Goal: Information Seeking & Learning: Learn about a topic

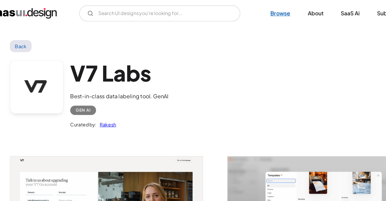
click at [245, 16] on link "Browse" at bounding box center [251, 11] width 30 height 12
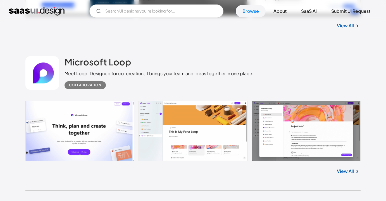
scroll to position [707, 0]
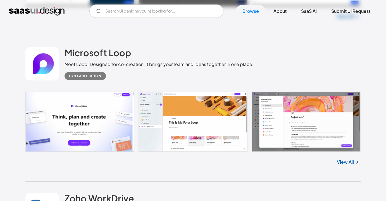
click at [345, 160] on link "View All" at bounding box center [345, 162] width 17 height 7
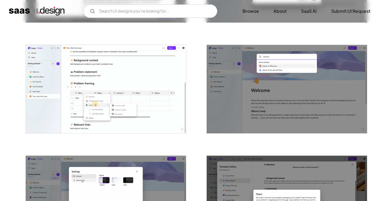
scroll to position [306, 0]
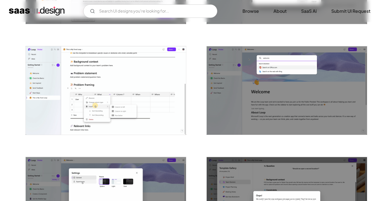
click at [119, 118] on img "open lightbox" at bounding box center [106, 90] width 160 height 89
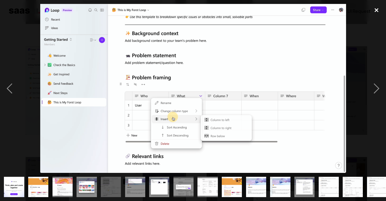
click at [375, 10] on div "close lightbox" at bounding box center [376, 10] width 19 height 12
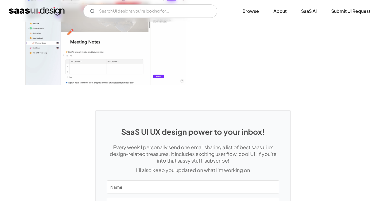
scroll to position [1443, 0]
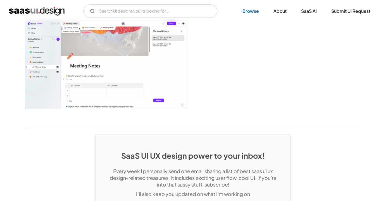
click at [244, 11] on link "Browse" at bounding box center [251, 11] width 30 height 12
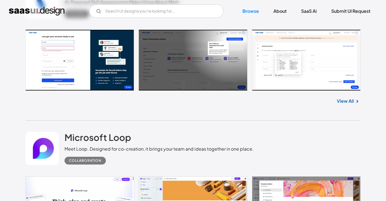
scroll to position [563, 0]
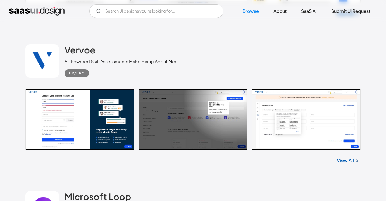
click at [284, 101] on link at bounding box center [192, 119] width 335 height 61
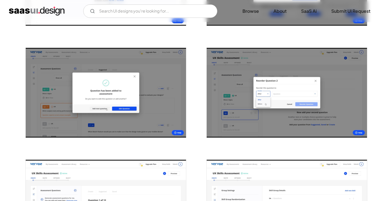
scroll to position [770, 0]
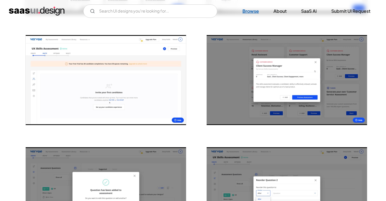
click at [248, 15] on link "Browse" at bounding box center [251, 11] width 30 height 12
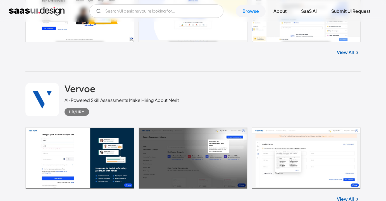
scroll to position [541, 0]
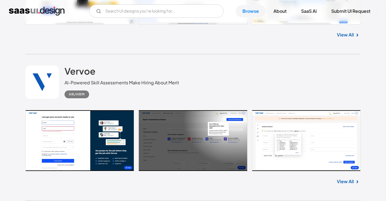
click at [288, 141] on link at bounding box center [192, 140] width 335 height 61
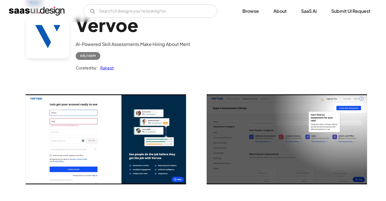
scroll to position [46, 0]
